Goal: Information Seeking & Learning: Check status

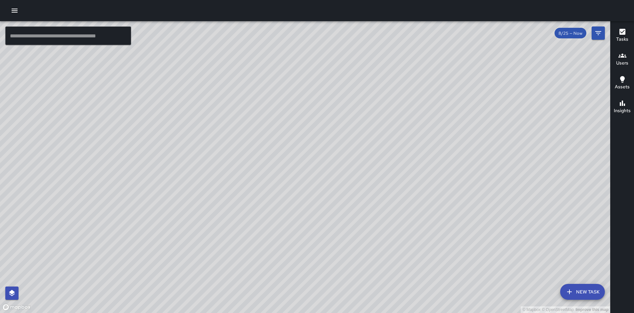
drag, startPoint x: 256, startPoint y: 240, endPoint x: 282, endPoint y: 247, distance: 27.0
drag, startPoint x: 282, startPoint y: 247, endPoint x: 207, endPoint y: 219, distance: 80.6
click at [207, 219] on div "© Mapbox © OpenStreetMap Improve this map" at bounding box center [305, 167] width 610 height 292
drag, startPoint x: 207, startPoint y: 219, endPoint x: 258, endPoint y: 142, distance: 92.9
click at [257, 143] on div "© Mapbox © OpenStreetMap Improve this map" at bounding box center [305, 167] width 610 height 292
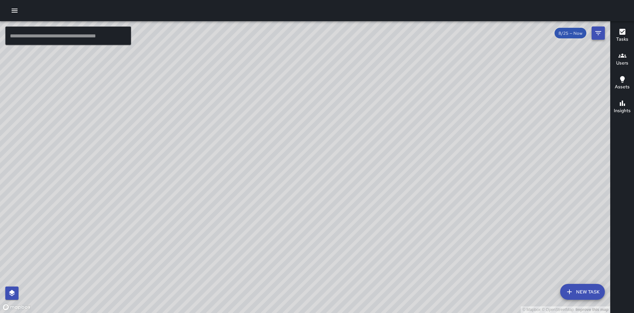
click at [599, 31] on icon "Filters" at bounding box center [598, 33] width 6 height 4
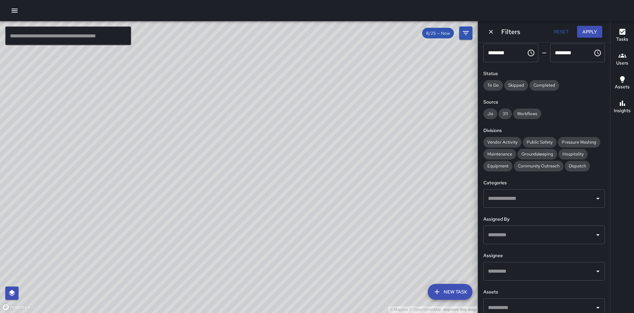
scroll to position [57, 0]
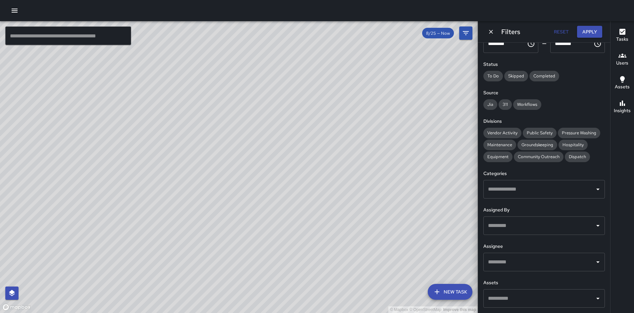
click at [536, 256] on input "text" at bounding box center [539, 262] width 106 height 13
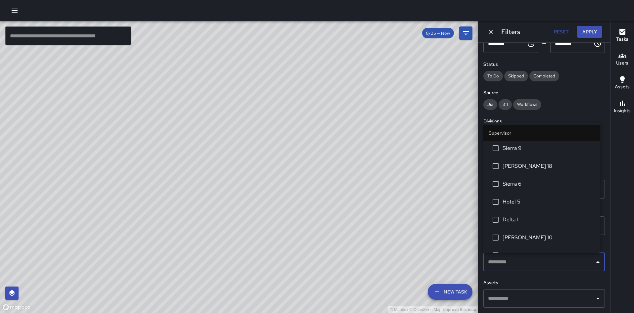
scroll to position [1199, 0]
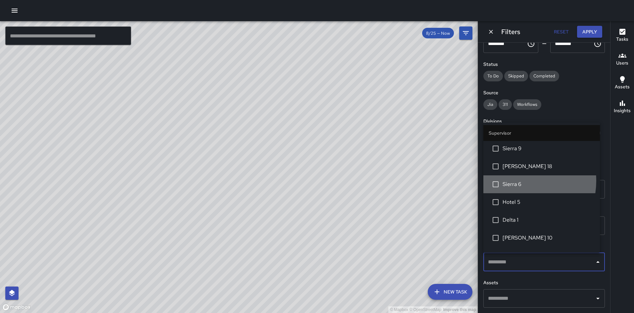
click at [512, 181] on span "Sierra 6" at bounding box center [549, 184] width 92 height 8
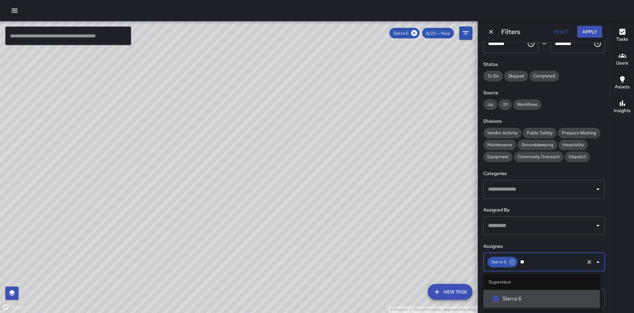
type input "*"
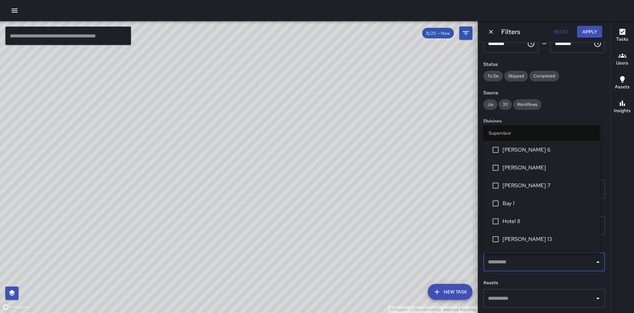
click at [563, 31] on button "Reset" at bounding box center [561, 32] width 21 height 12
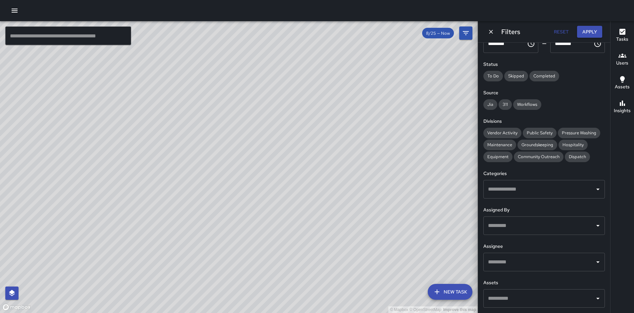
drag, startPoint x: 250, startPoint y: 195, endPoint x: 319, endPoint y: 170, distance: 73.3
click at [319, 170] on div "© Mapbox © OpenStreetMap Improve this map" at bounding box center [239, 167] width 478 height 292
click at [11, 9] on icon "button" at bounding box center [15, 11] width 8 height 8
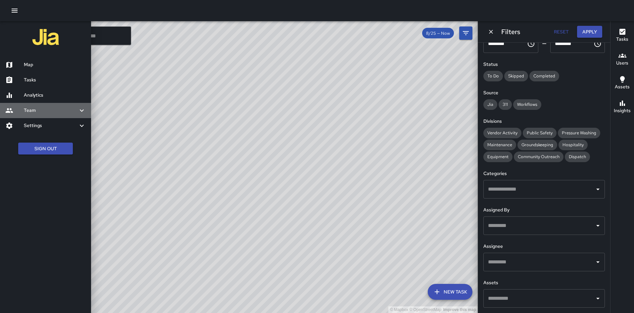
click at [42, 106] on div "Team" at bounding box center [45, 110] width 91 height 15
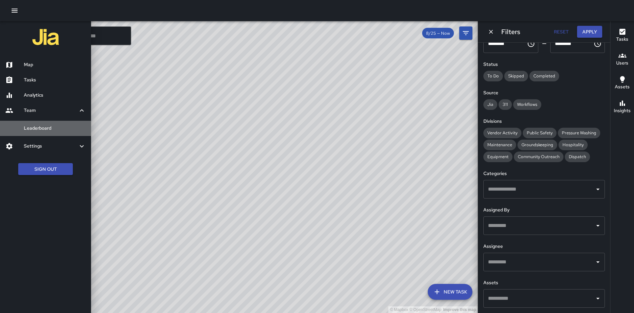
click at [43, 123] on link "Leaderboard" at bounding box center [45, 128] width 91 height 15
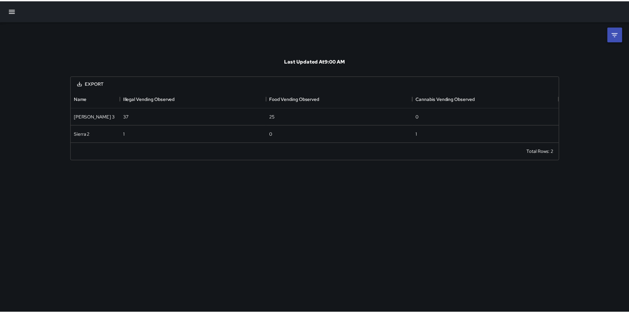
scroll to position [48, 487]
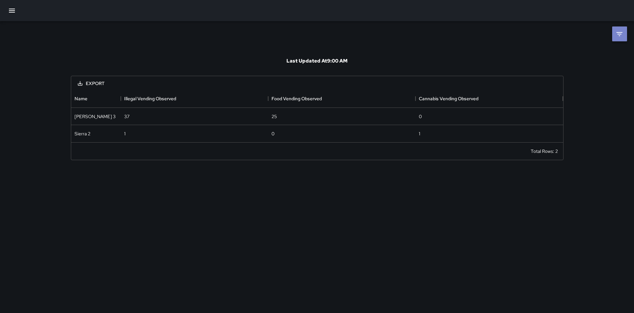
click at [620, 41] on li at bounding box center [619, 33] width 15 height 15
click at [597, 59] on body "**********" at bounding box center [317, 156] width 634 height 313
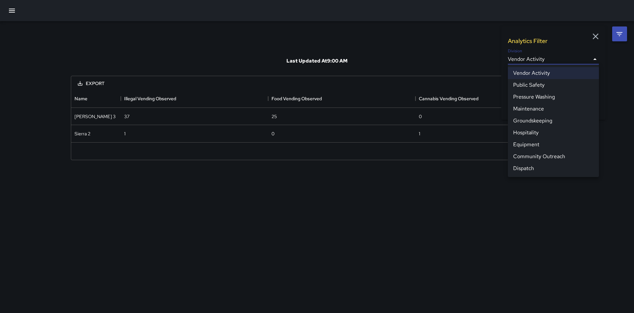
click at [575, 86] on li "Public Safety" at bounding box center [553, 85] width 91 height 12
type input "**********"
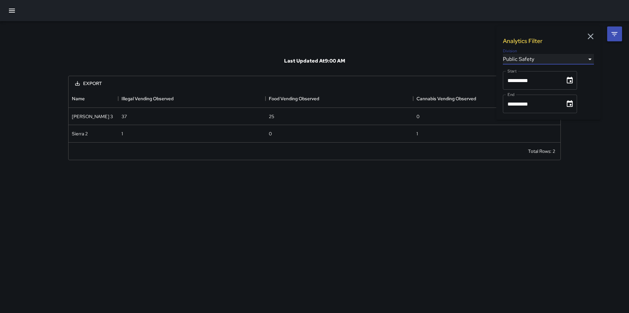
scroll to position [375, 487]
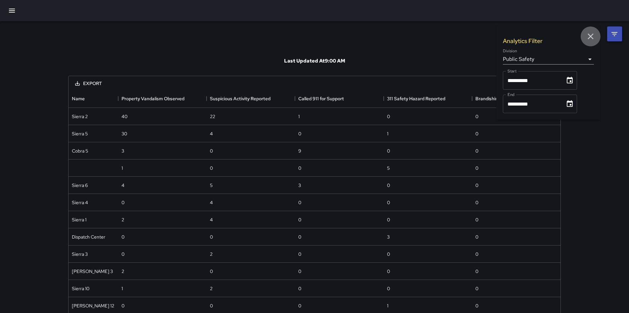
click at [589, 34] on icon "button" at bounding box center [591, 36] width 10 height 10
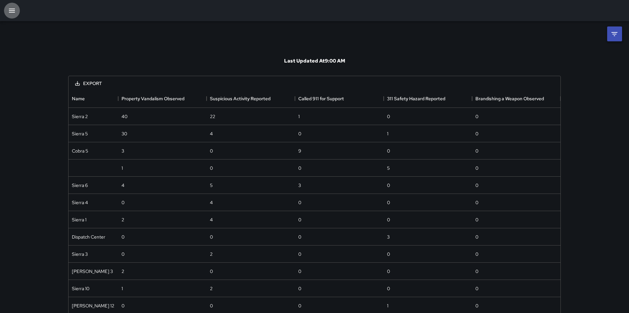
click at [12, 15] on button "button" at bounding box center [12, 11] width 16 height 16
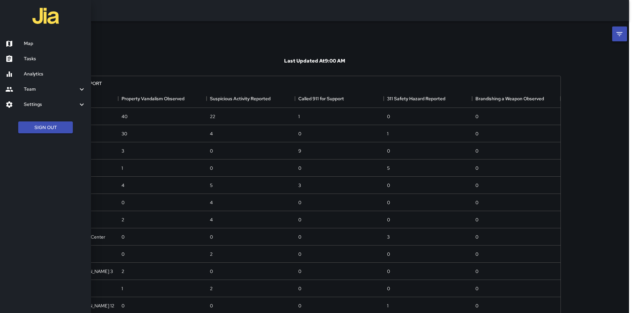
click at [27, 73] on h6 "Analytics" at bounding box center [55, 74] width 62 height 7
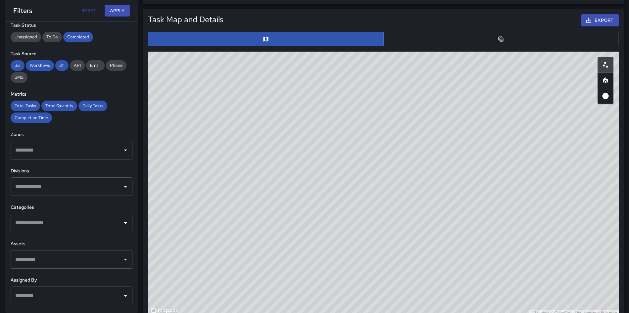
scroll to position [78, 0]
click at [71, 225] on input "text" at bounding box center [67, 223] width 106 height 13
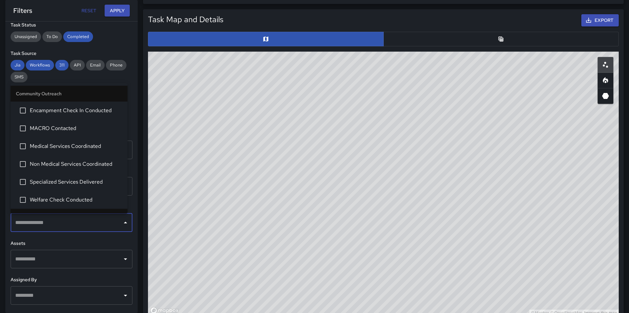
click at [57, 239] on div "**********" at bounding box center [71, 168] width 132 height 292
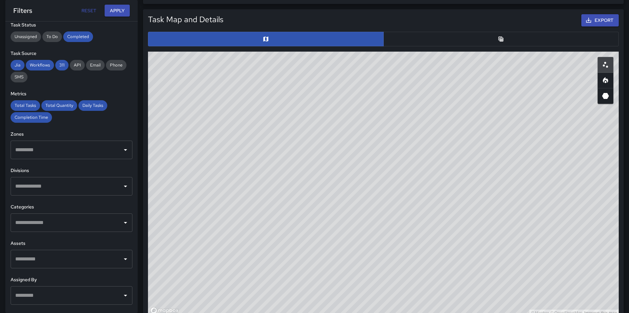
scroll to position [0, 0]
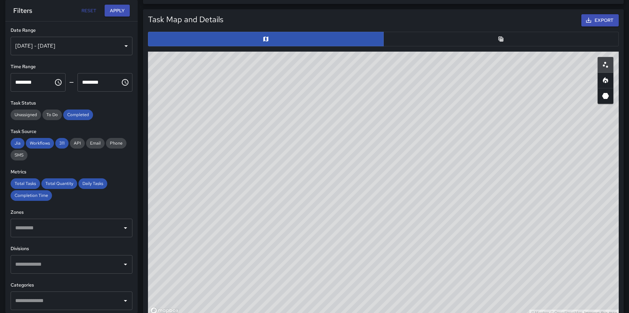
click at [59, 51] on div "[DATE] - [DATE]" at bounding box center [72, 46] width 122 height 19
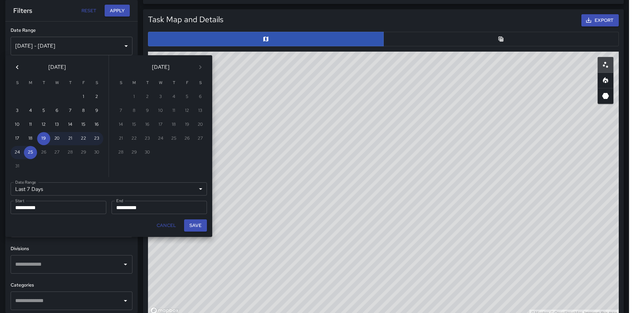
click at [39, 190] on div "Last 7 Days ****** Date Range" at bounding box center [109, 188] width 196 height 13
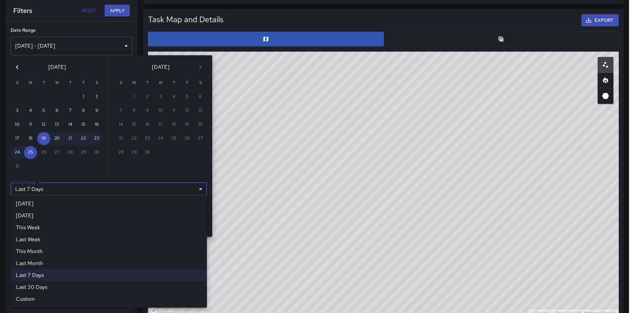
click at [45, 249] on li "This Month" at bounding box center [109, 252] width 196 height 12
type input "**********"
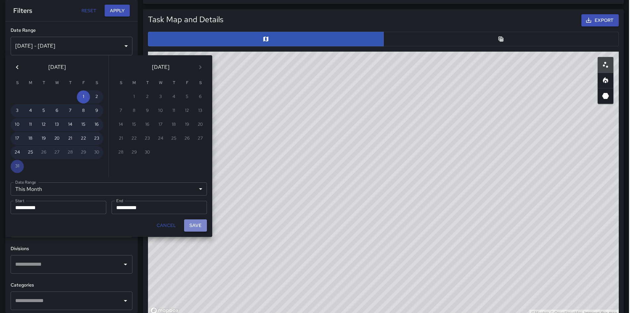
click at [191, 225] on button "Save" at bounding box center [195, 225] width 23 height 12
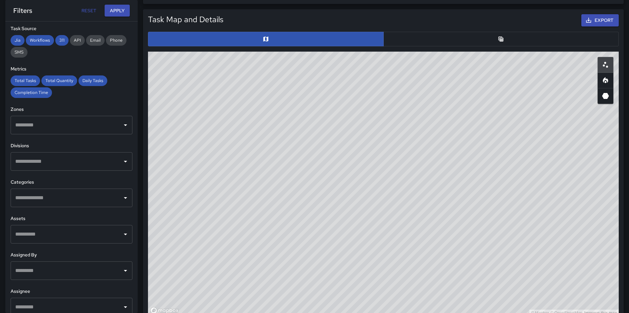
scroll to position [112, 0]
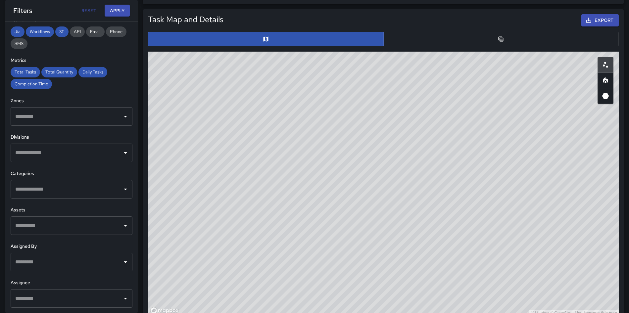
click at [76, 118] on input "text" at bounding box center [67, 116] width 106 height 13
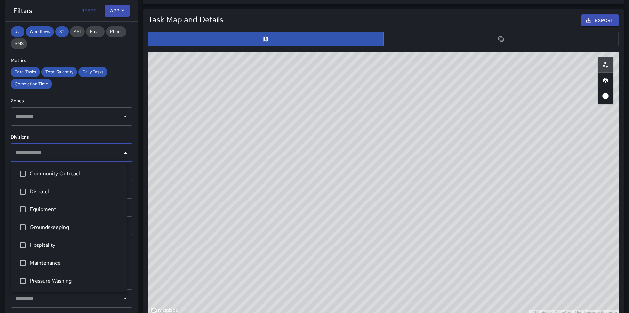
click at [65, 149] on input "text" at bounding box center [67, 153] width 106 height 13
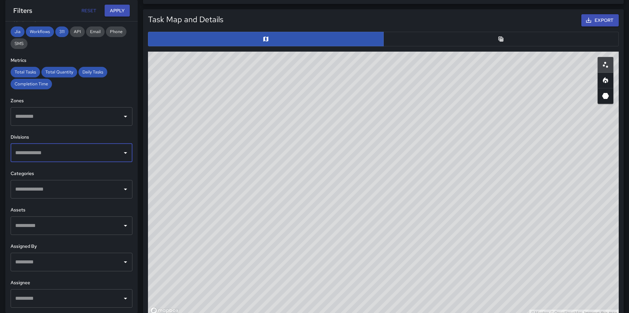
click at [65, 149] on input "text" at bounding box center [67, 153] width 106 height 13
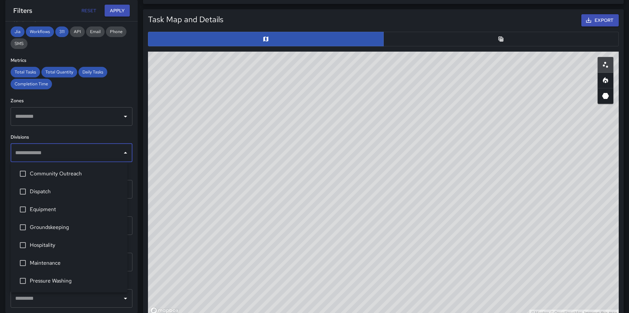
click at [67, 174] on span "Community Outreach" at bounding box center [76, 174] width 92 height 8
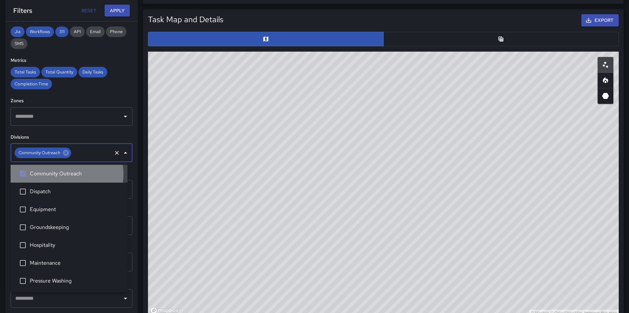
click at [67, 174] on span "Community Outreach" at bounding box center [76, 174] width 92 height 8
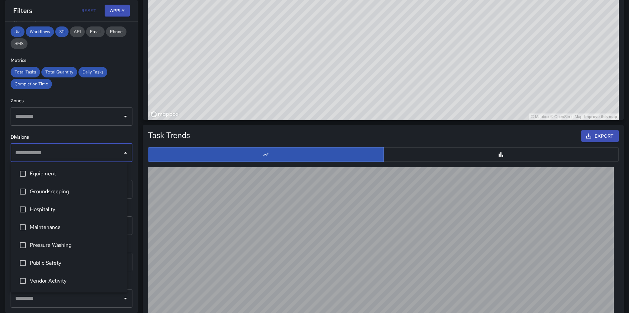
scroll to position [522, 0]
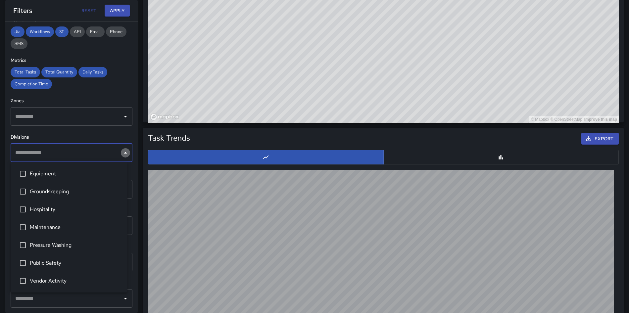
click at [122, 154] on icon "Close" at bounding box center [126, 153] width 8 height 8
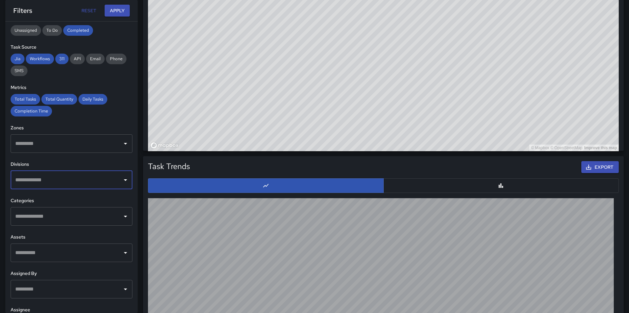
scroll to position [112, 0]
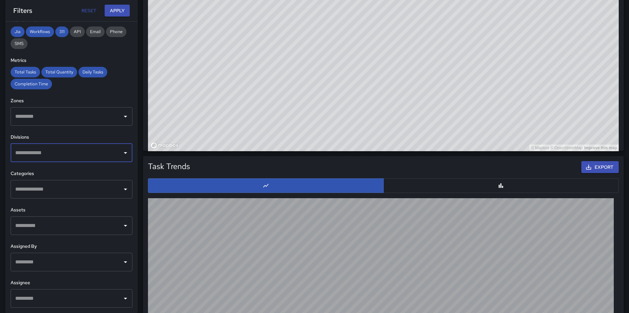
click at [43, 299] on input "text" at bounding box center [67, 298] width 106 height 13
click at [48, 263] on input "text" at bounding box center [67, 262] width 106 height 13
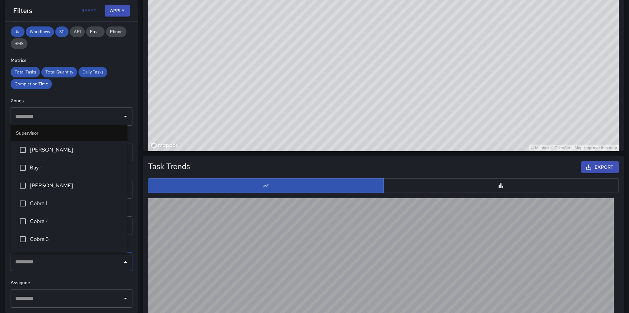
click at [39, 297] on input "text" at bounding box center [67, 298] width 106 height 13
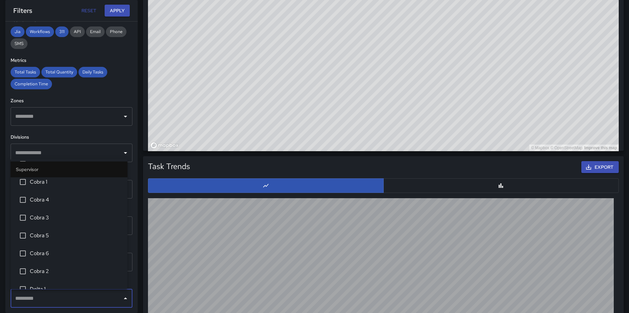
scroll to position [60, 0]
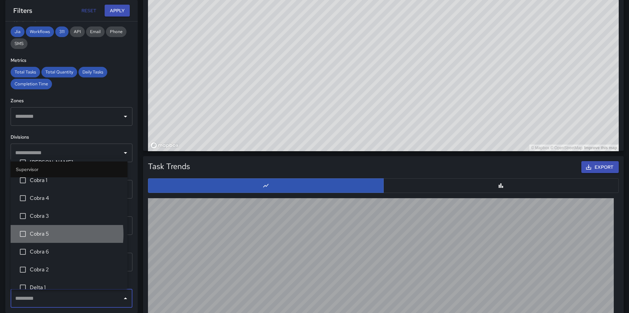
click at [40, 234] on span "Cobra 5" at bounding box center [76, 234] width 92 height 8
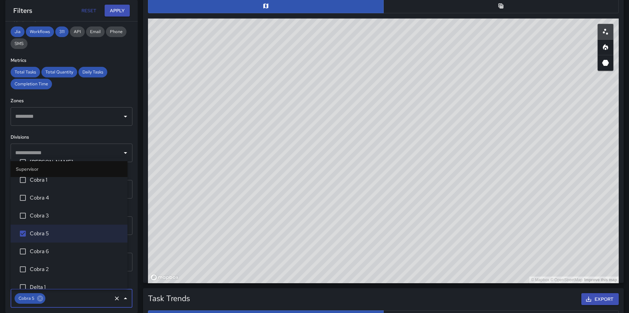
scroll to position [361, 0]
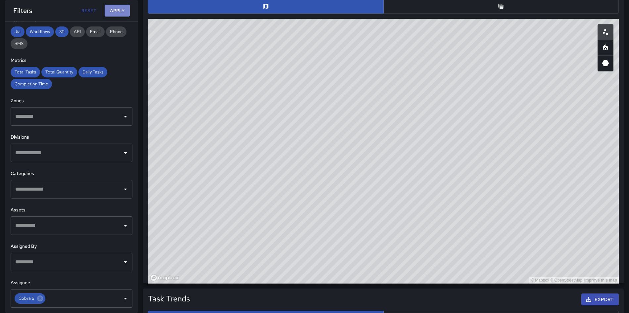
click at [118, 13] on button "Apply" at bounding box center [117, 11] width 25 height 12
click at [114, 8] on button "Apply" at bounding box center [117, 11] width 25 height 12
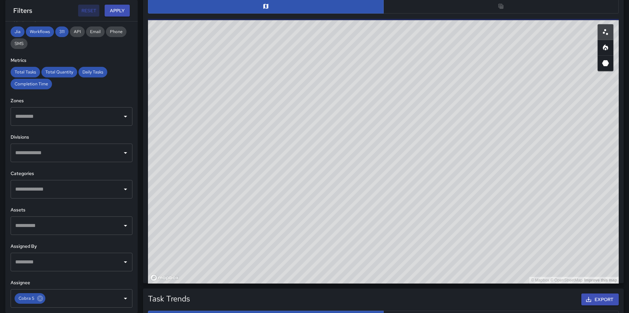
click at [93, 9] on button "Reset" at bounding box center [88, 11] width 21 height 12
type input "**********"
